Goal: Find specific page/section: Find specific page/section

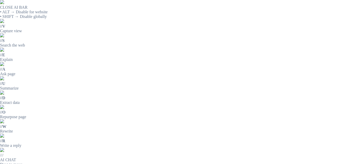
type input "**********"
drag, startPoint x: 153, startPoint y: 59, endPoint x: 247, endPoint y: 59, distance: 94.6
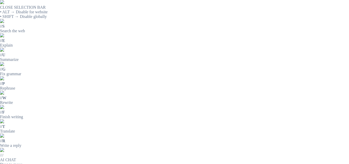
copy p "MALLA PLASTICA ORIFICIO DIAMANTE 3MM"
